Goal: Navigation & Orientation: Find specific page/section

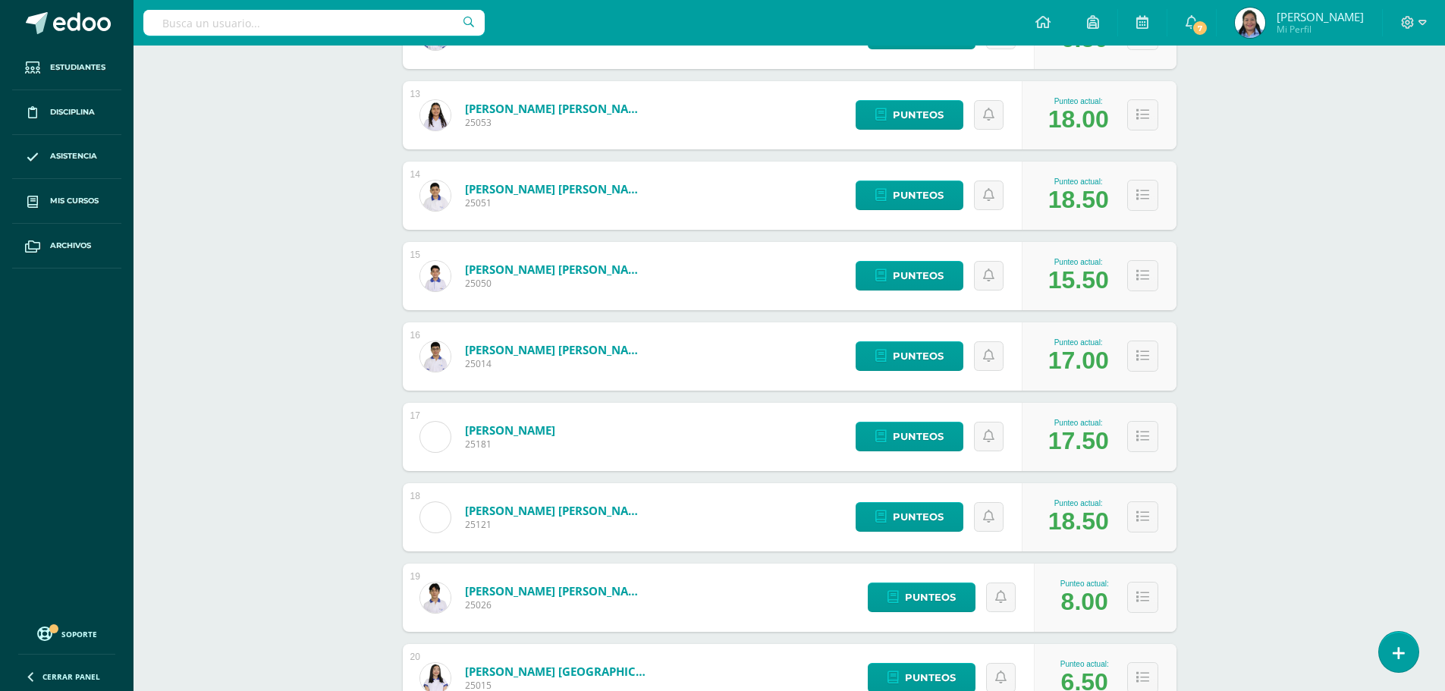
scroll to position [2059, 0]
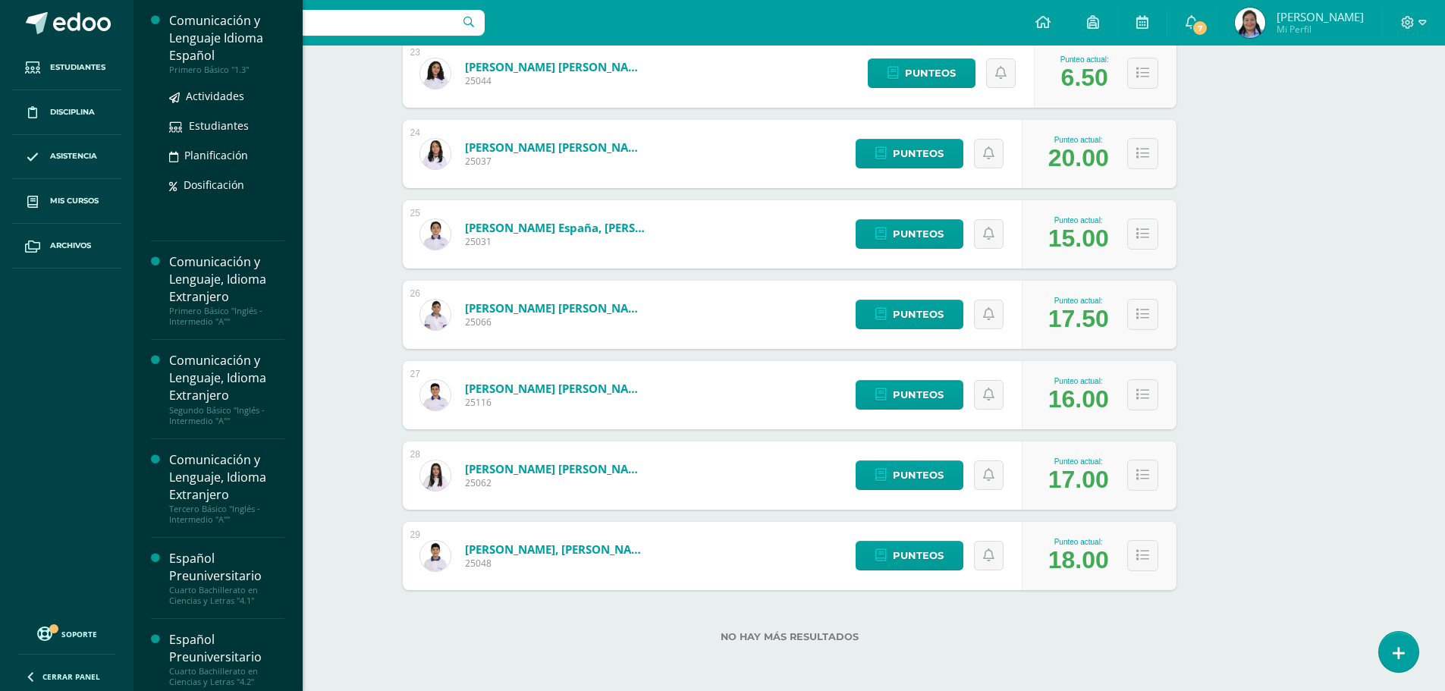
click at [196, 36] on div "Comunicación y Lenguaje Idioma Español" at bounding box center [226, 38] width 115 height 52
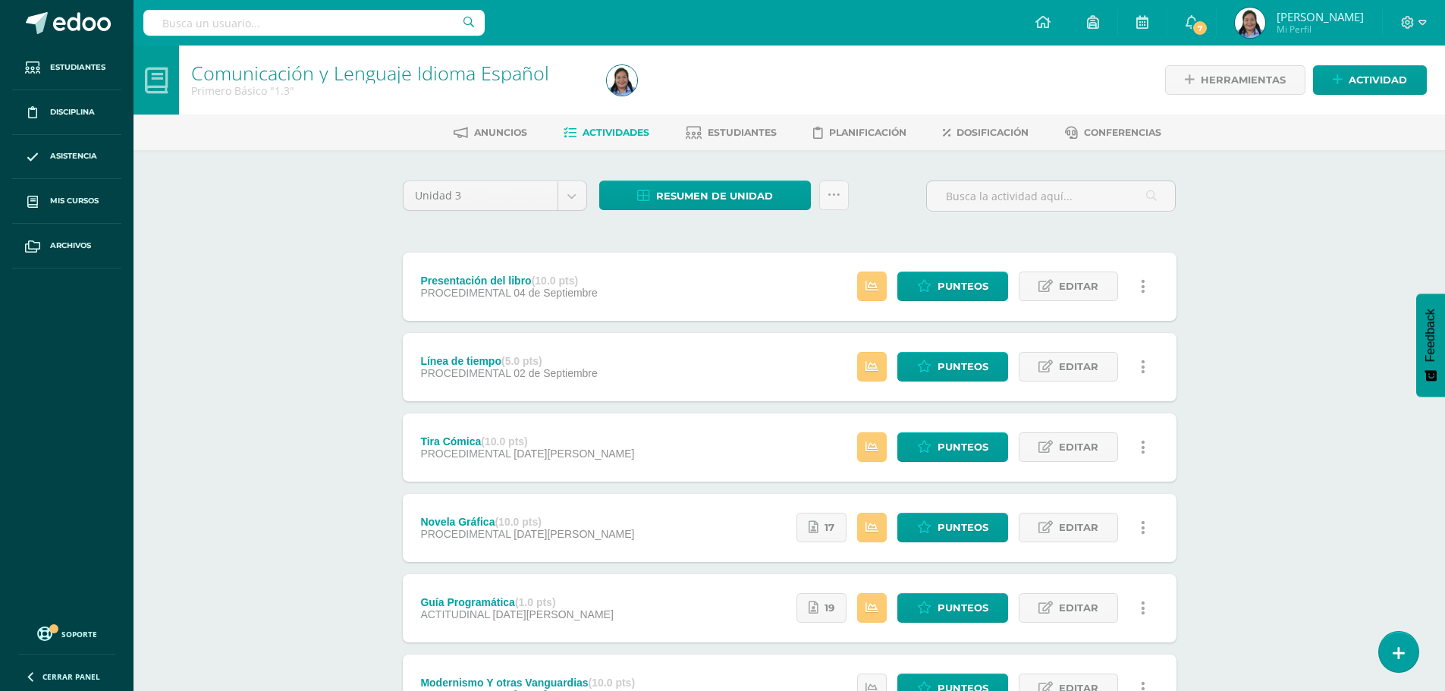
click at [713, 115] on div "Anuncios Actividades Estudiantes Planificación Dosificación Conferencias" at bounding box center [807, 133] width 1348 height 36
click at [716, 131] on span "Estudiantes" at bounding box center [742, 132] width 69 height 11
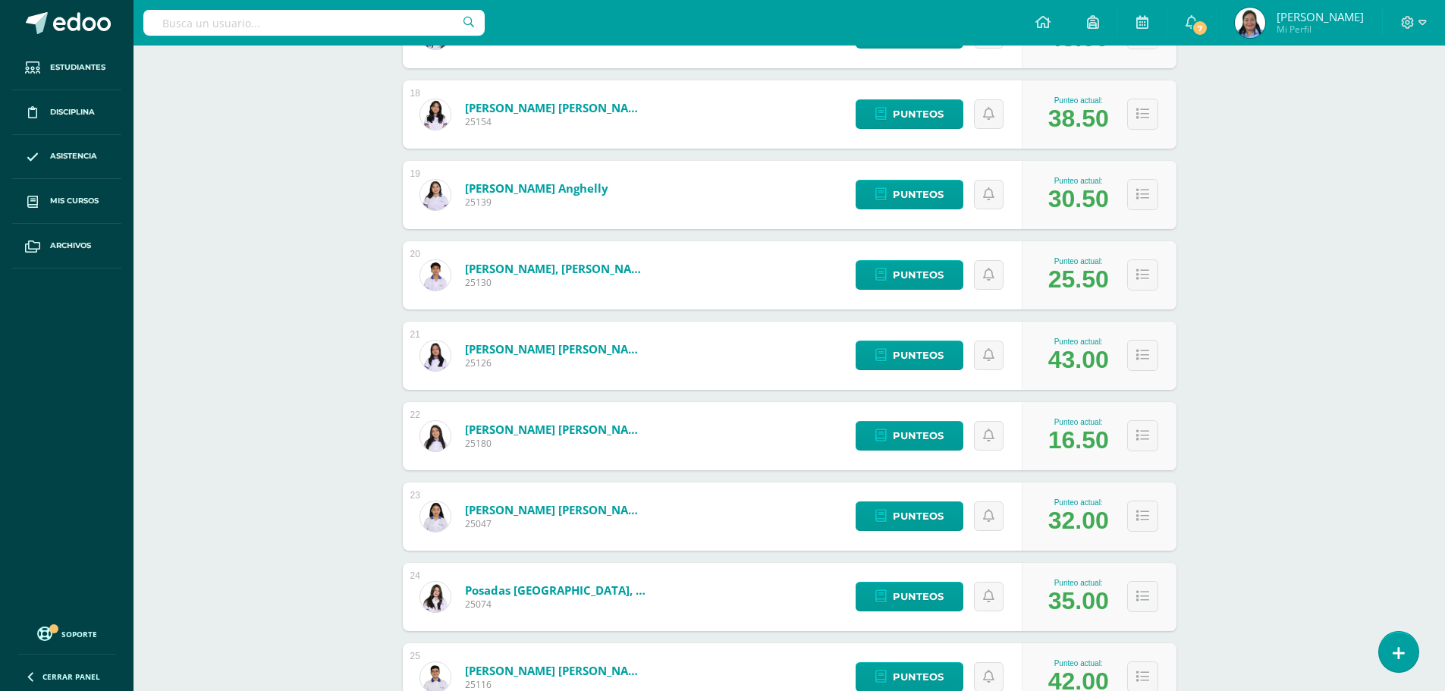
scroll to position [1818, 0]
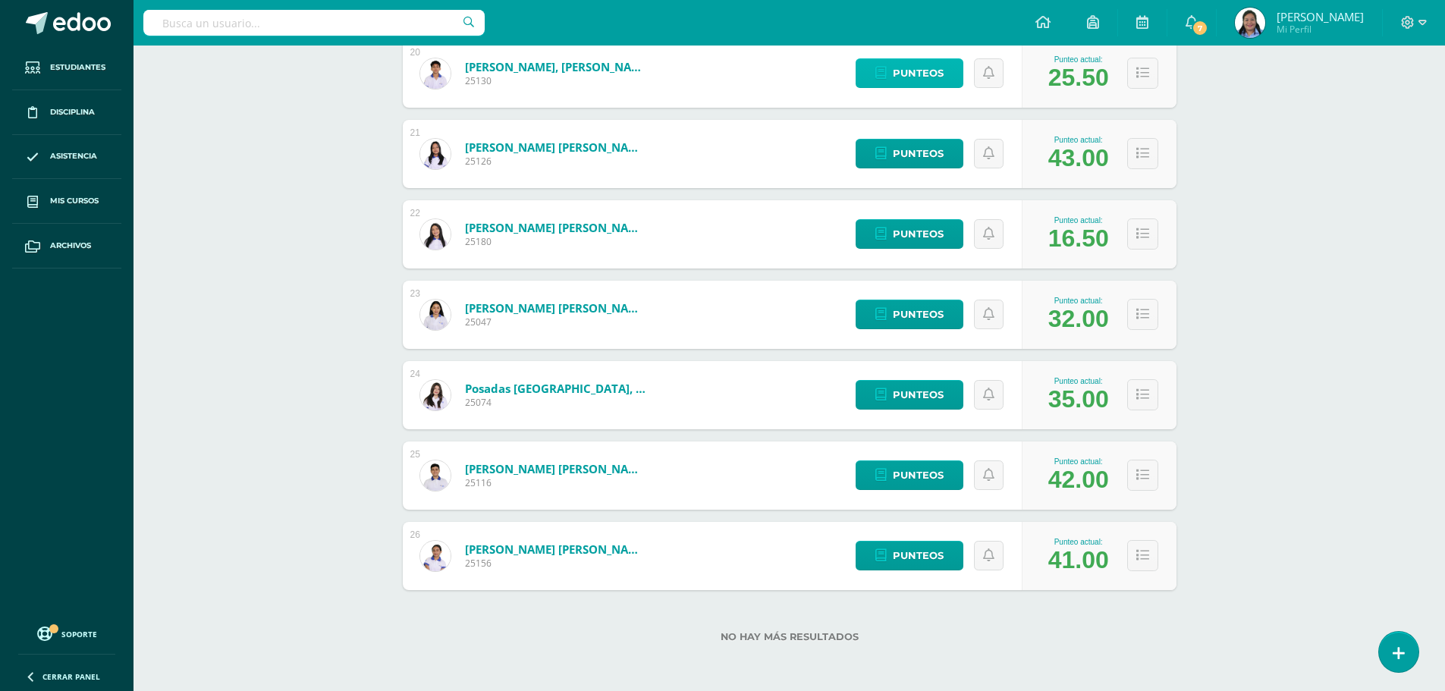
click at [878, 72] on icon at bounding box center [880, 73] width 11 height 13
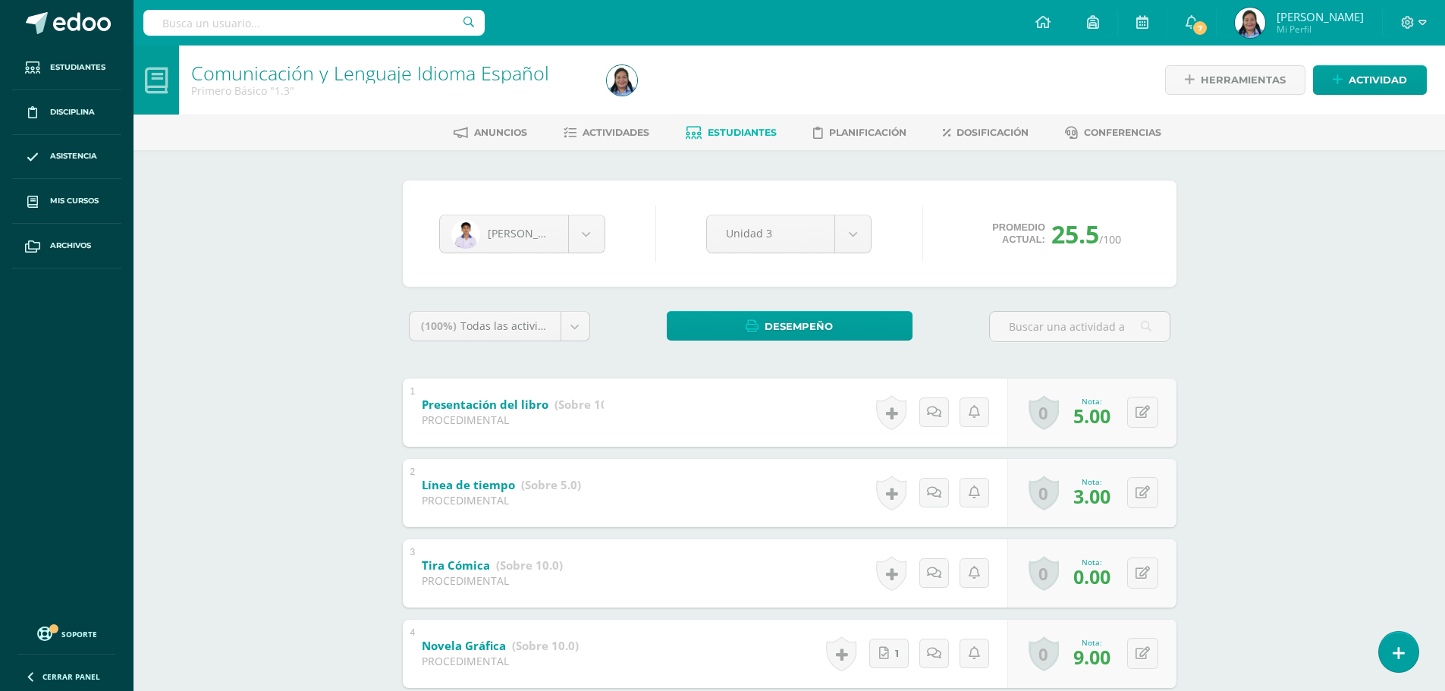
click at [739, 135] on span "Estudiantes" at bounding box center [742, 132] width 69 height 11
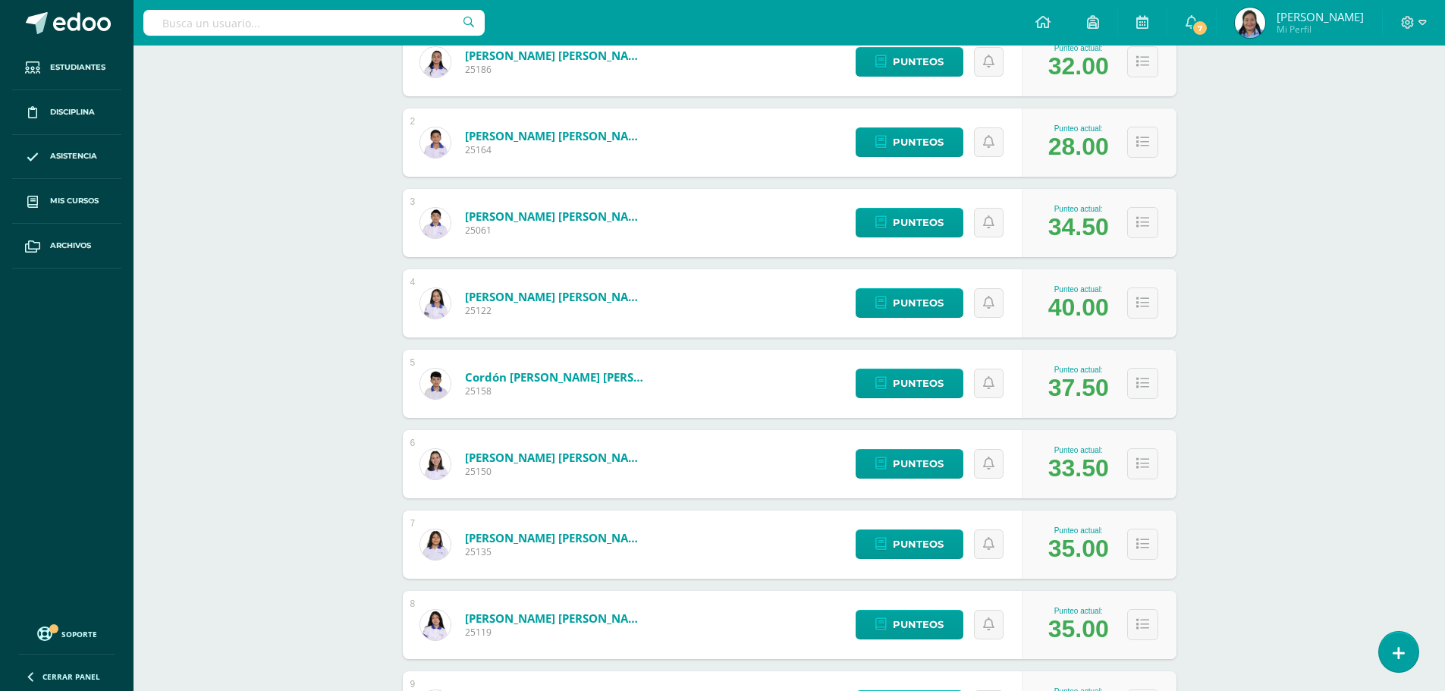
scroll to position [301, 0]
drag, startPoint x: 772, startPoint y: 41, endPoint x: 202, endPoint y: 302, distance: 627.2
